Goal: Information Seeking & Learning: Learn about a topic

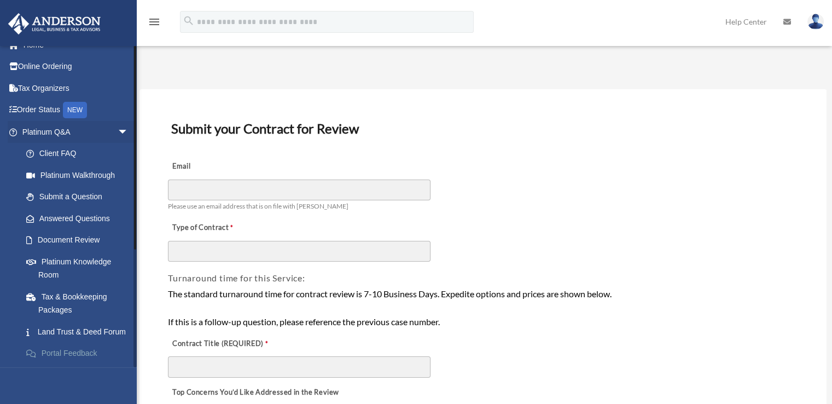
scroll to position [55, 0]
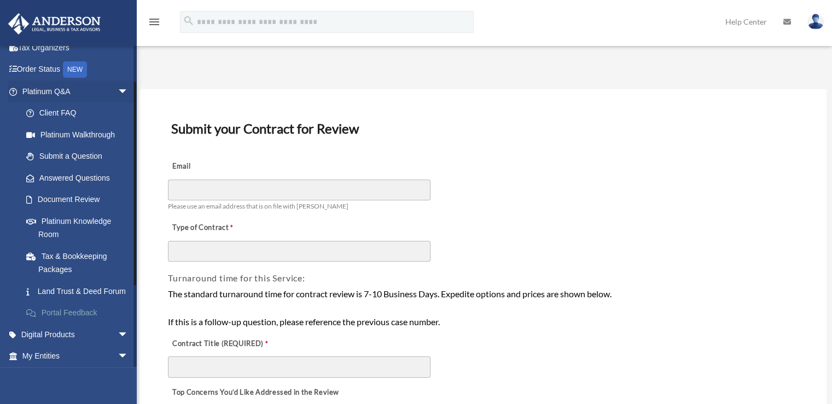
drag, startPoint x: 53, startPoint y: 302, endPoint x: 57, endPoint y: 318, distance: 16.3
click at [53, 301] on link "Land Trust & Deed Forum" at bounding box center [80, 291] width 130 height 22
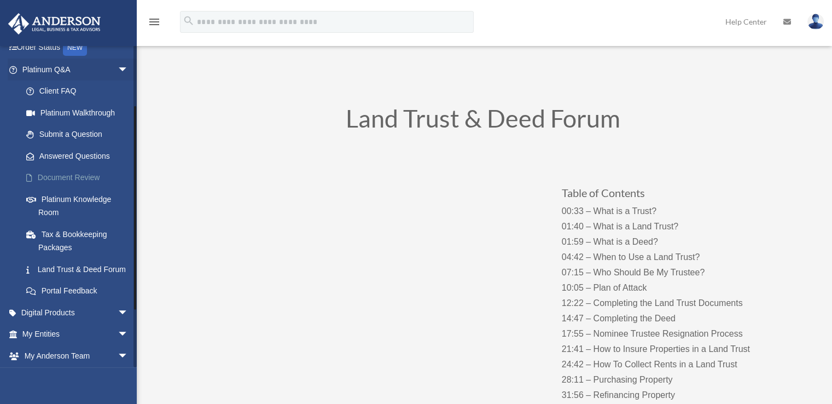
scroll to position [109, 0]
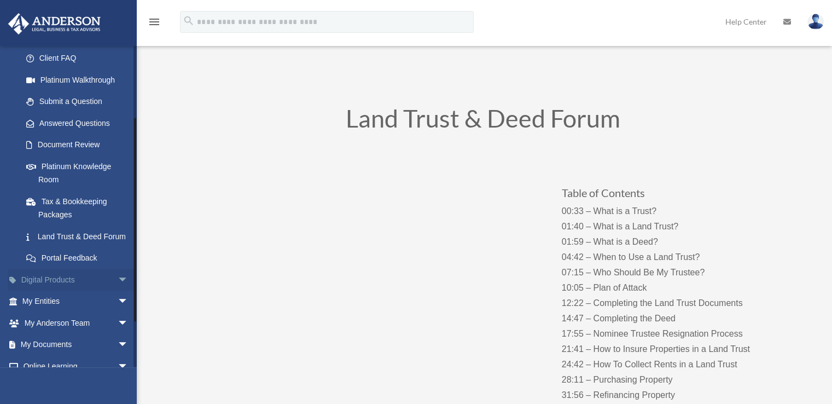
click at [118, 291] on span "arrow_drop_down" at bounding box center [129, 280] width 22 height 22
click at [78, 308] on div "Tax Toolbox" at bounding box center [84, 301] width 93 height 14
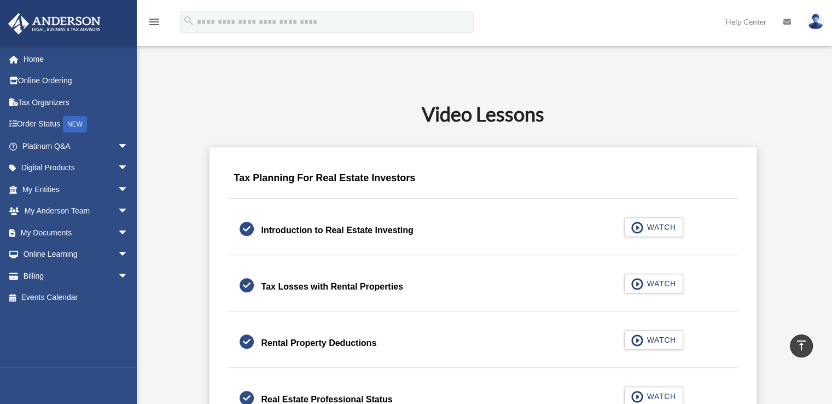
scroll to position [602, 0]
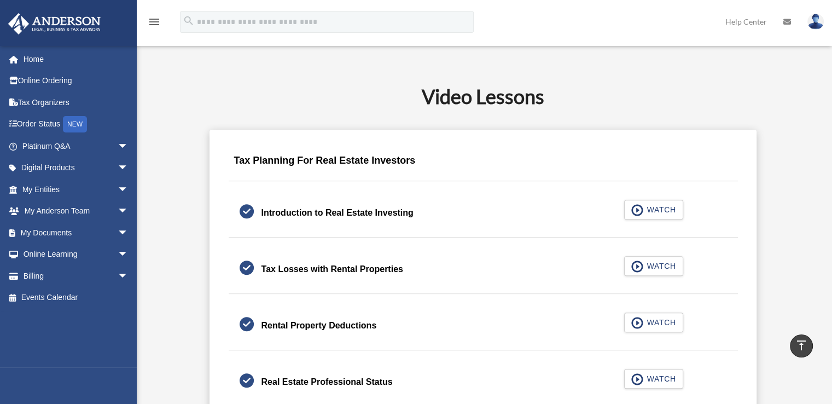
click at [247, 270] on span at bounding box center [247, 270] width 0 height 0
click at [295, 267] on div "Tax Losses with Rental Properties" at bounding box center [332, 268] width 142 height 15
click at [640, 269] on span "button" at bounding box center [637, 266] width 13 height 12
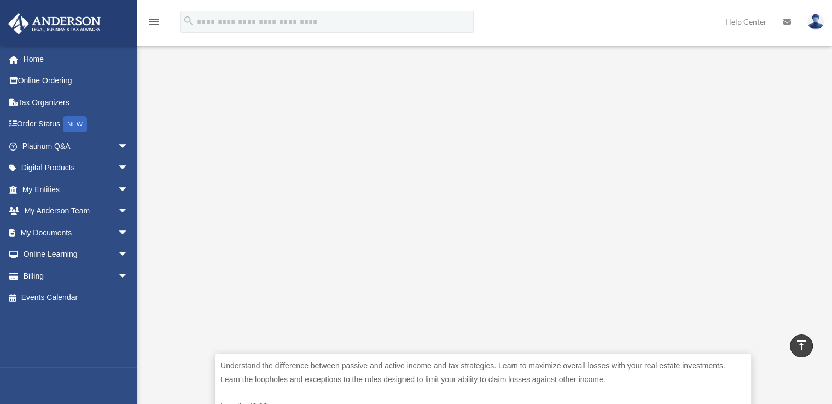
scroll to position [219, 0]
